Goal: Information Seeking & Learning: Learn about a topic

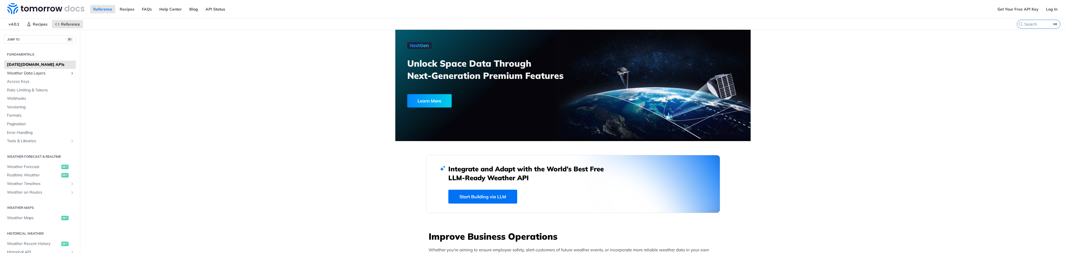
click at [42, 74] on span "Weather Data Layers" at bounding box center [38, 74] width 62 height 6
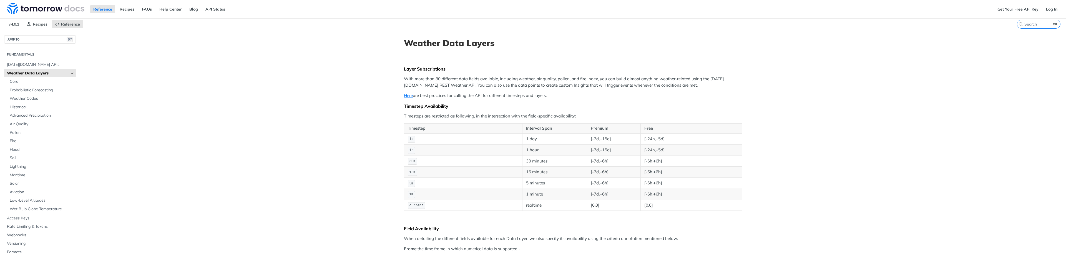
click at [70, 73] on icon "Hide subpages for Weather Data Layers" at bounding box center [72, 73] width 4 height 4
click at [35, 160] on span "Weather Forecast" at bounding box center [33, 161] width 53 height 6
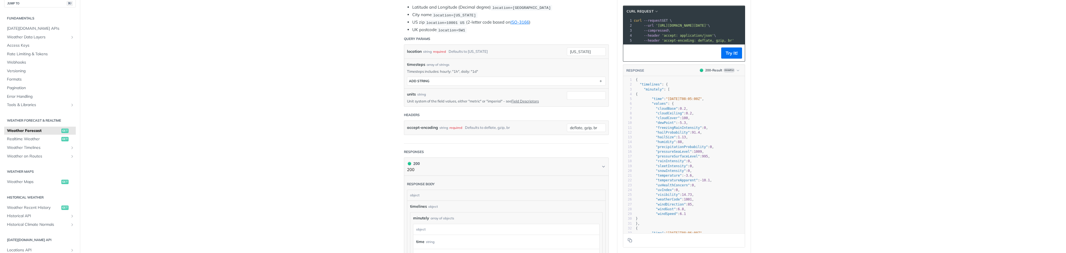
scroll to position [163, 0]
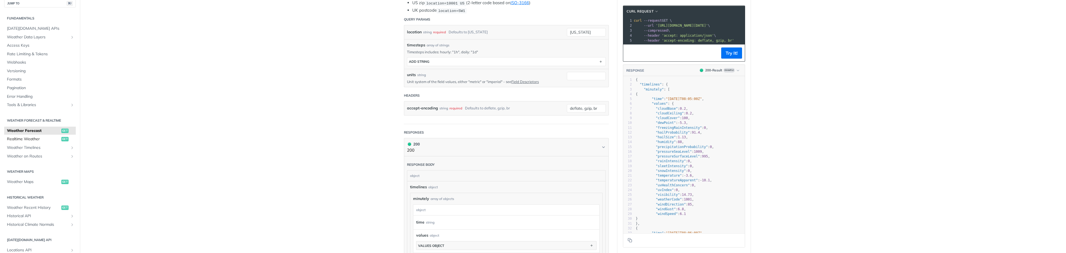
click at [35, 138] on span "Realtime Weather" at bounding box center [33, 139] width 53 height 6
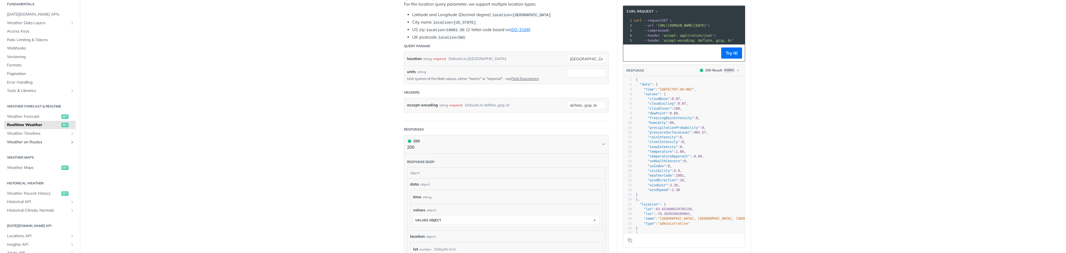
scroll to position [21, 0]
click at [29, 167] on span "Weather Maps" at bounding box center [33, 167] width 53 height 6
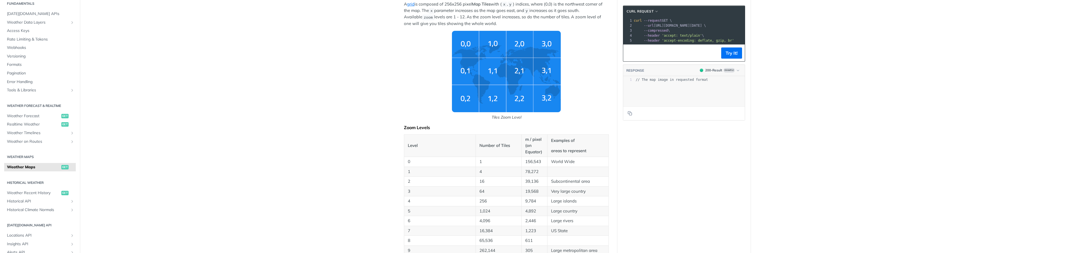
scroll to position [187, 0]
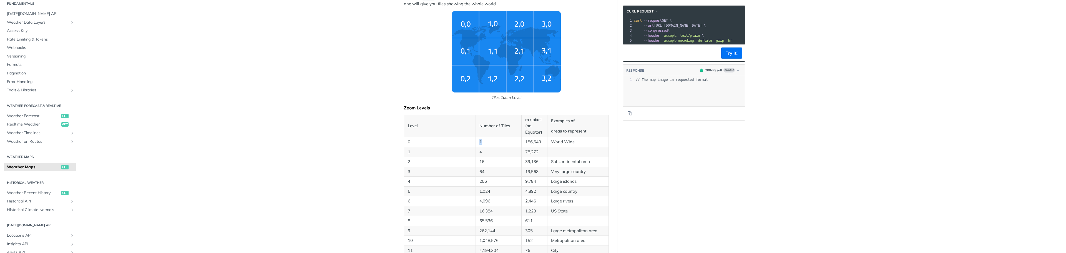
drag, startPoint x: 480, startPoint y: 141, endPoint x: 476, endPoint y: 142, distance: 3.9
click at [476, 142] on td "1" at bounding box center [499, 142] width 46 height 10
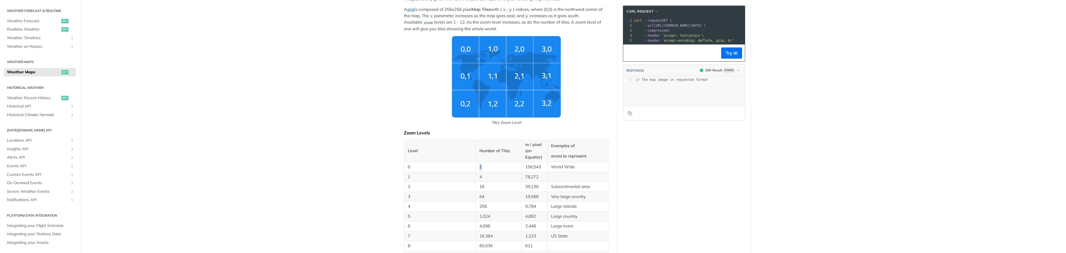
scroll to position [157, 0]
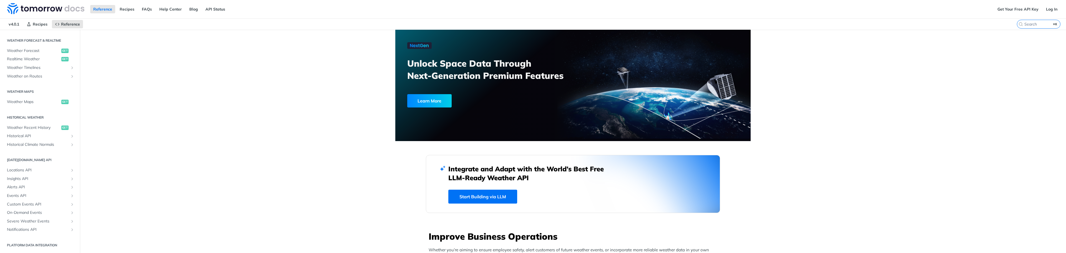
scroll to position [116, 0]
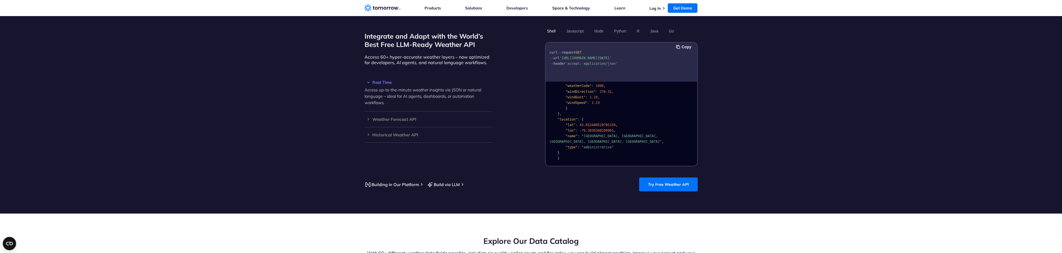
scroll to position [471, 0]
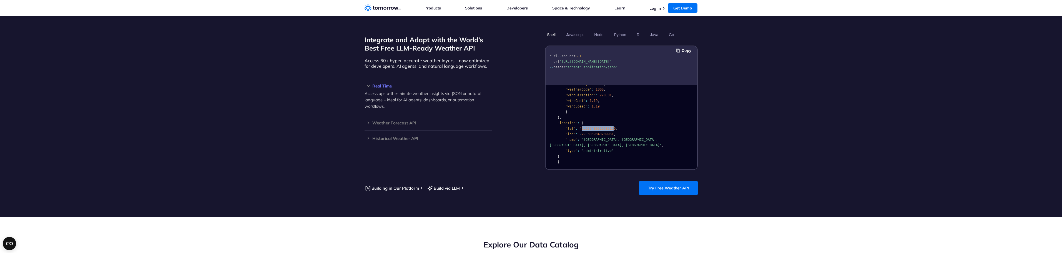
drag, startPoint x: 582, startPoint y: 122, endPoint x: 614, endPoint y: 122, distance: 31.9
click at [614, 127] on span "43.653480529785156" at bounding box center [597, 129] width 36 height 4
drag, startPoint x: 587, startPoint y: 127, endPoint x: 614, endPoint y: 127, distance: 26.9
click at [614, 127] on code "{ "data" : { "time" : "2023-02-14T13:53:00Z" , "values" : { "cloudBase" : null …" at bounding box center [606, 69] width 114 height 187
drag, startPoint x: 566, startPoint y: 133, endPoint x: 665, endPoint y: 132, distance: 98.6
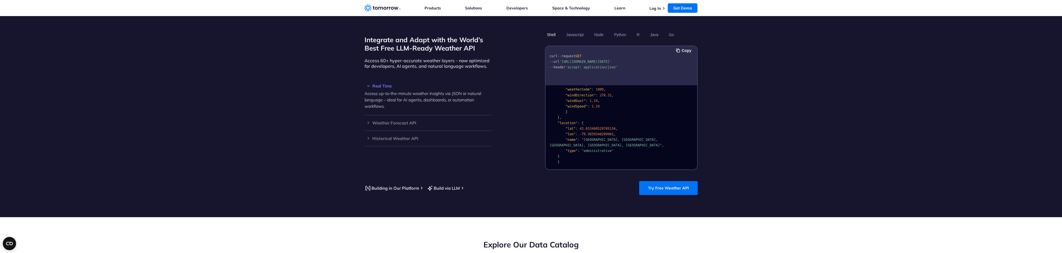
click at [664, 132] on code "{ "data" : { "time" : "2023-02-14T13:53:00Z" , "values" : { "cloudBase" : null …" at bounding box center [606, 69] width 114 height 187
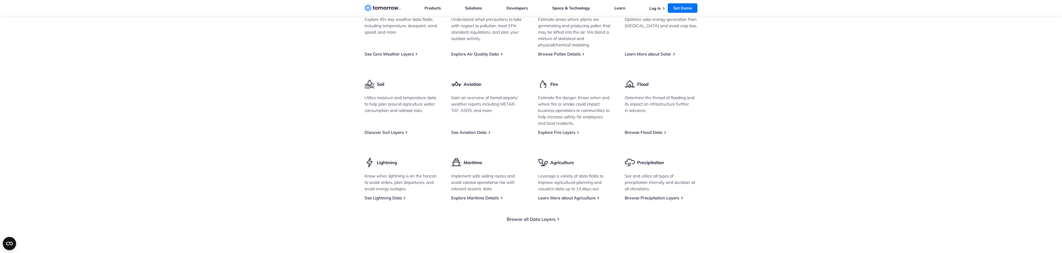
scroll to position [771, 0]
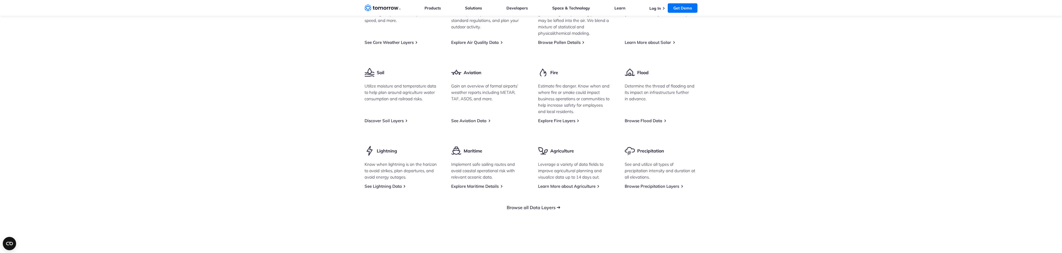
click at [548, 205] on link "Browse all Data Layers" at bounding box center [531, 208] width 49 height 6
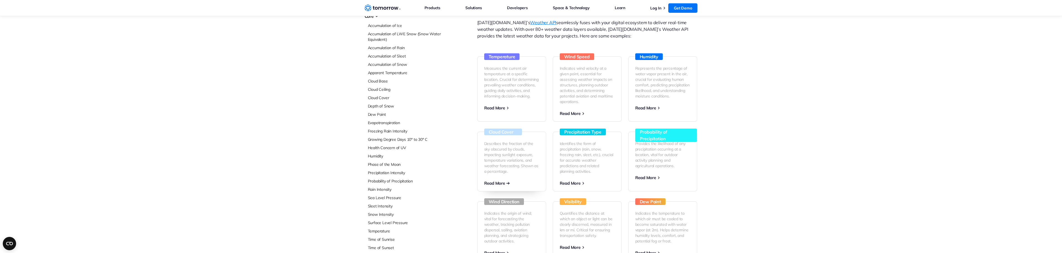
scroll to position [42, 0]
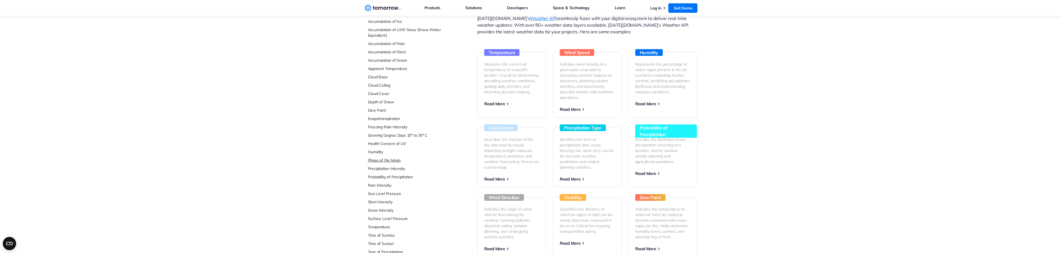
click at [391, 161] on link "Phase of the Moon" at bounding box center [405, 160] width 74 height 6
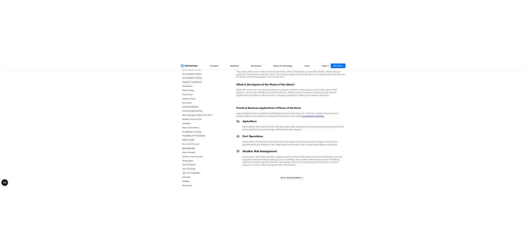
scroll to position [57, 0]
